Goal: Check status: Check status

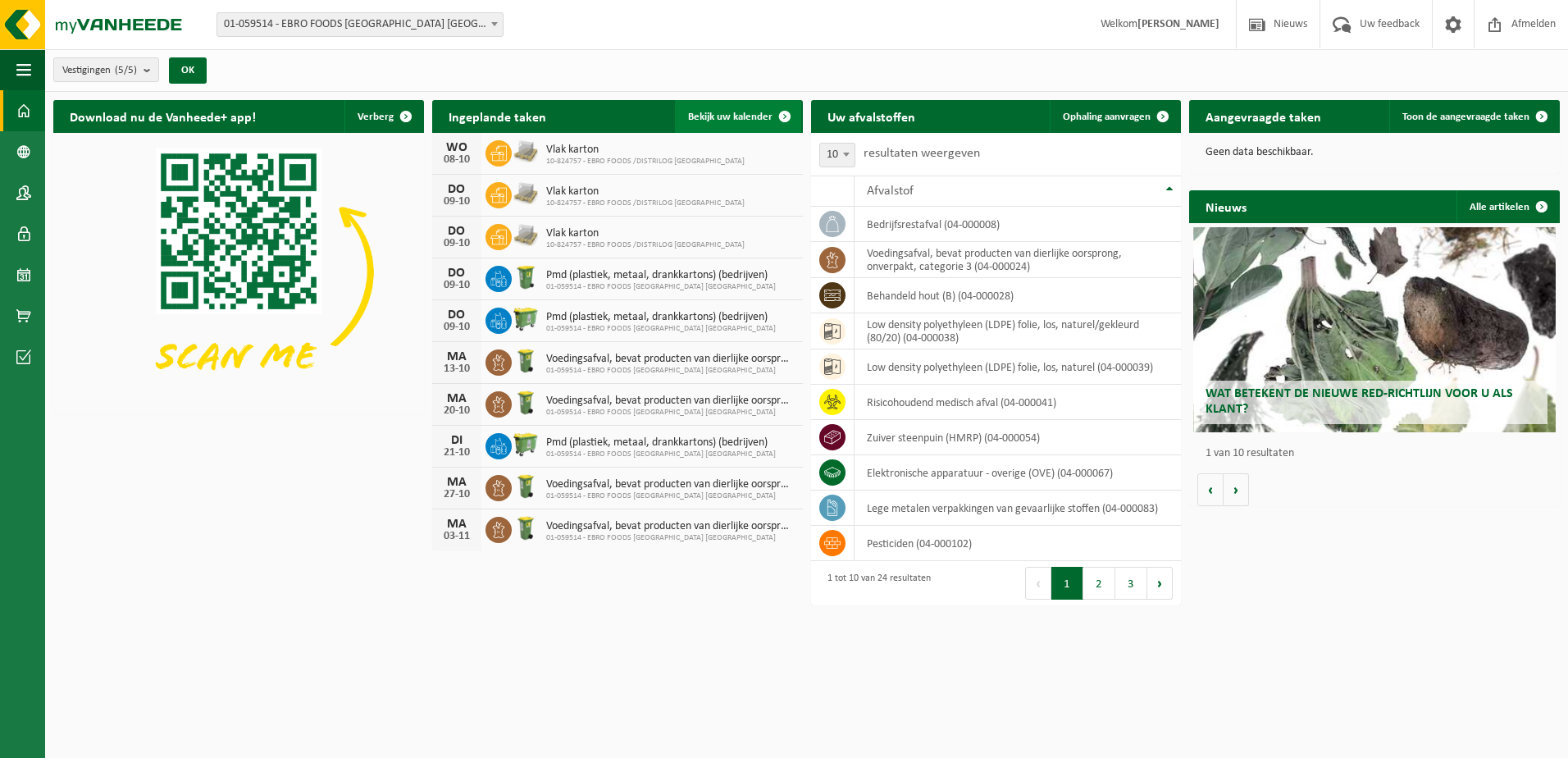
click at [763, 116] on span "Bekijk uw kalender" at bounding box center [730, 116] width 85 height 11
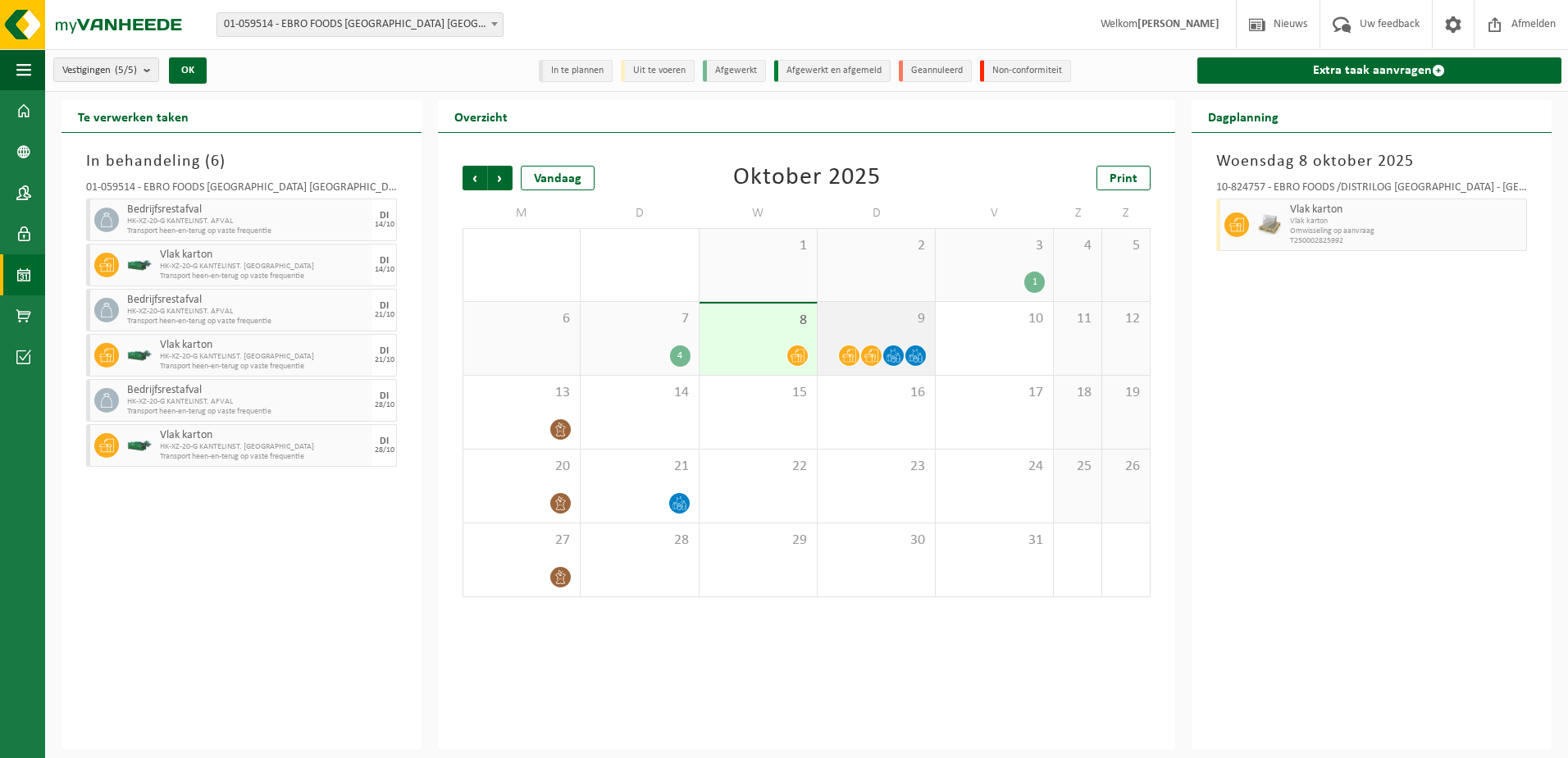
click at [901, 358] on span at bounding box center [893, 355] width 21 height 21
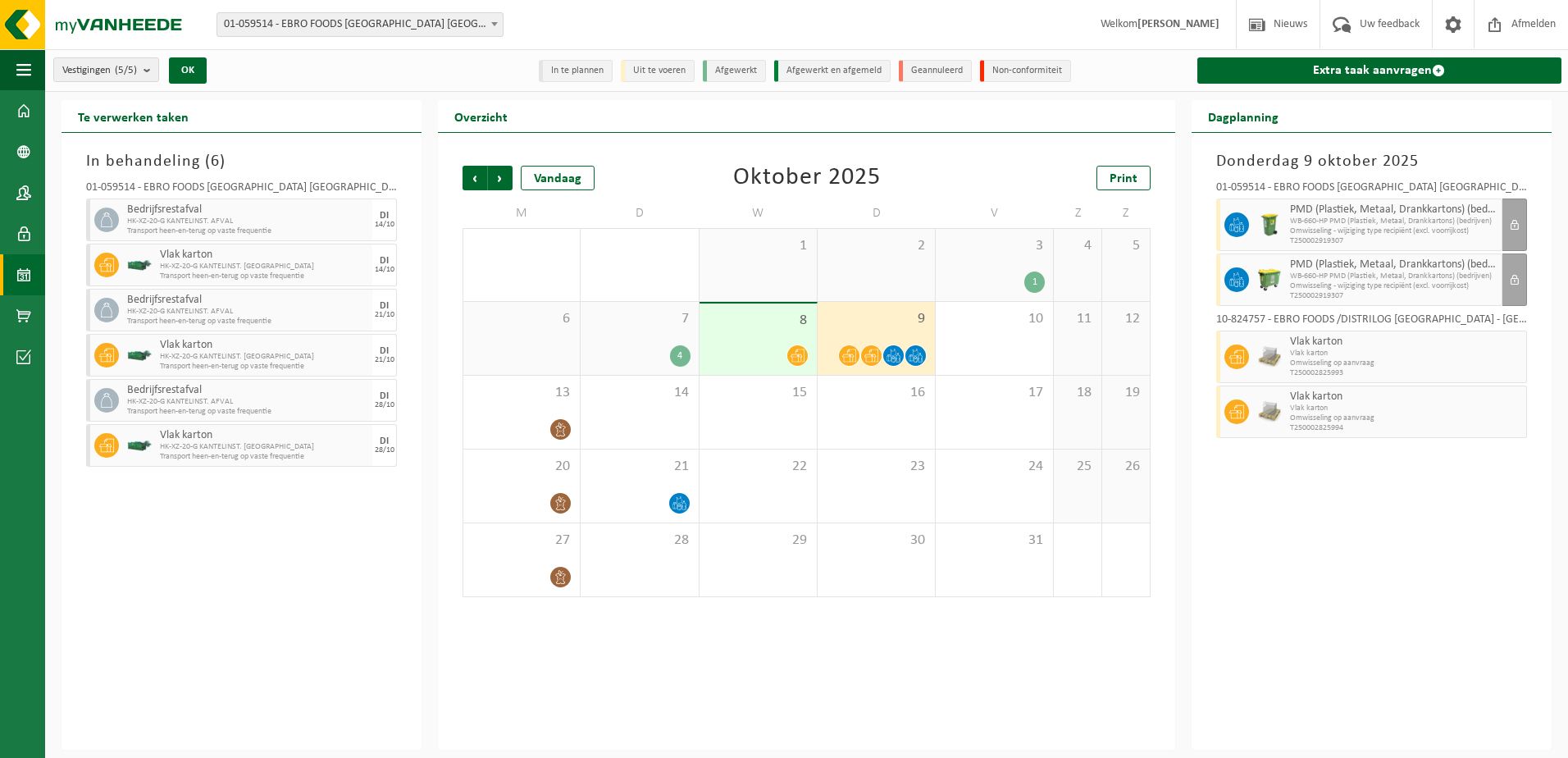
click at [1301, 286] on span "Omwisseling - wijziging type recipiënt (excl. voorrijkost)" at bounding box center [1393, 286] width 208 height 10
drag, startPoint x: 1301, startPoint y: 286, endPoint x: 1231, endPoint y: 277, distance: 70.6
click at [1231, 277] on icon at bounding box center [1236, 280] width 15 height 15
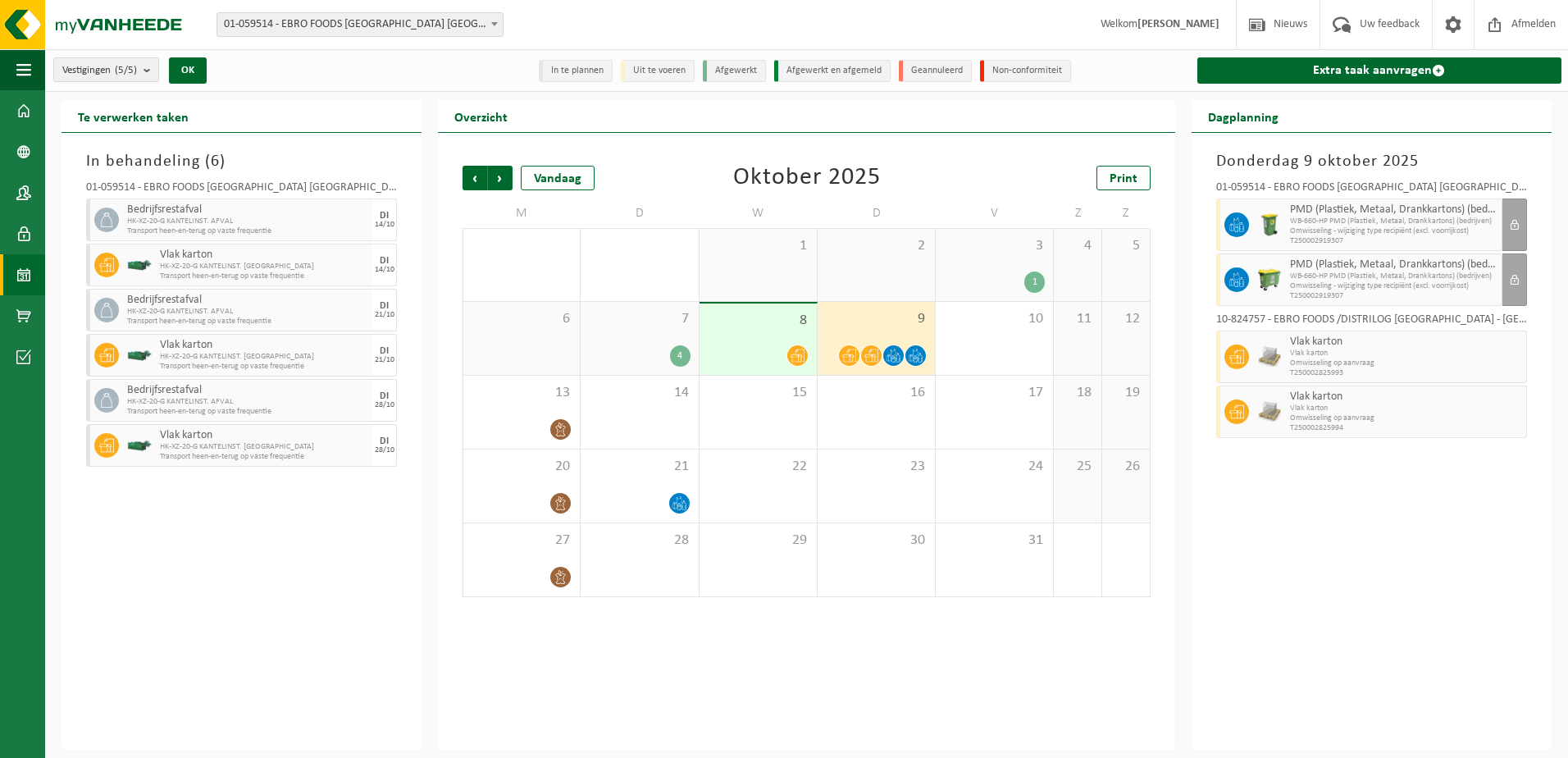
click at [1455, 498] on div "[DATE] 01-059514 - EBRO FOODS [GEOGRAPHIC_DATA] [GEOGRAPHIC_DATA] - MERKSEM PMD…" at bounding box center [1371, 441] width 360 height 617
